Goal: Navigation & Orientation: Find specific page/section

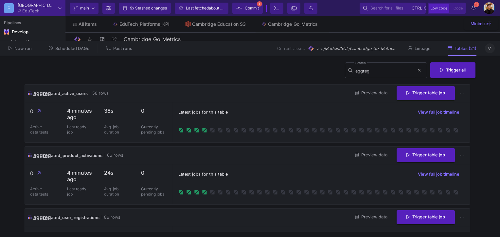
click at [488, 50] on icon at bounding box center [490, 48] width 4 height 4
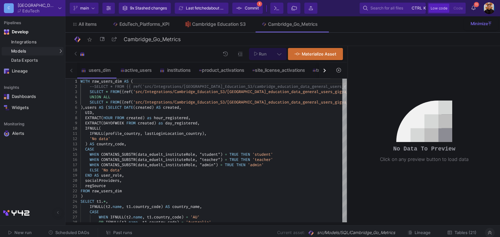
click at [123, 233] on span "Past runs" at bounding box center [122, 233] width 19 height 5
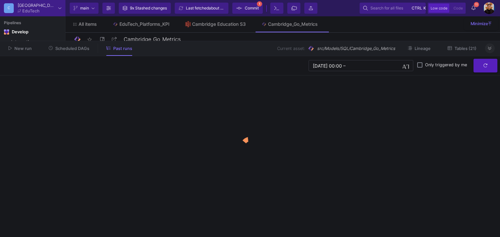
click at [491, 51] on fa-icon at bounding box center [490, 48] width 4 height 5
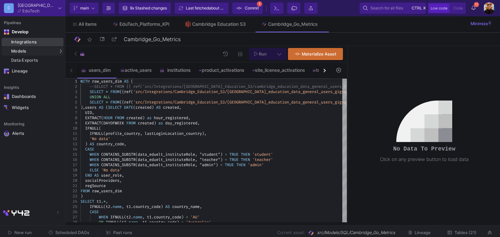
click at [28, 43] on div "Integrations" at bounding box center [36, 42] width 51 height 5
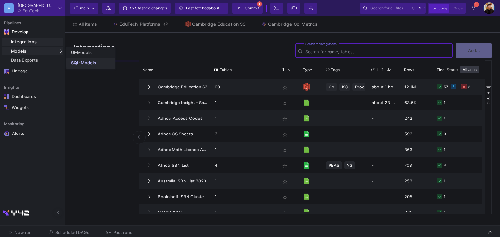
click at [81, 62] on div "SQL-Models" at bounding box center [83, 63] width 25 height 5
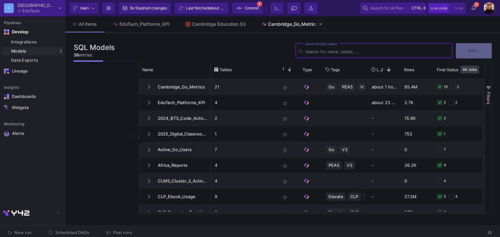
click at [287, 21] on link "Cambridge_Go_Metrics" at bounding box center [289, 24] width 72 height 16
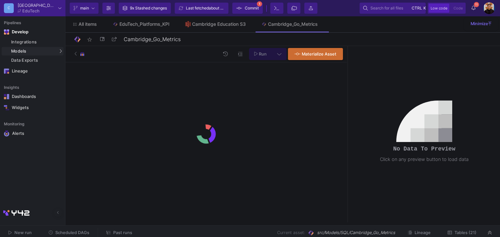
click at [246, 10] on span "Commit" at bounding box center [252, 8] width 14 height 10
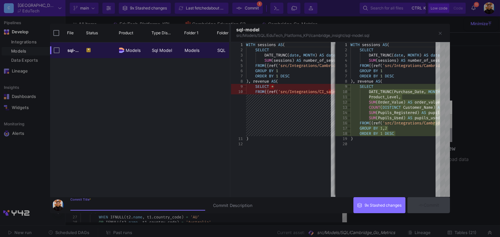
click at [477, 126] on div at bounding box center [250, 118] width 500 height 237
